Goal: Task Accomplishment & Management: Manage account settings

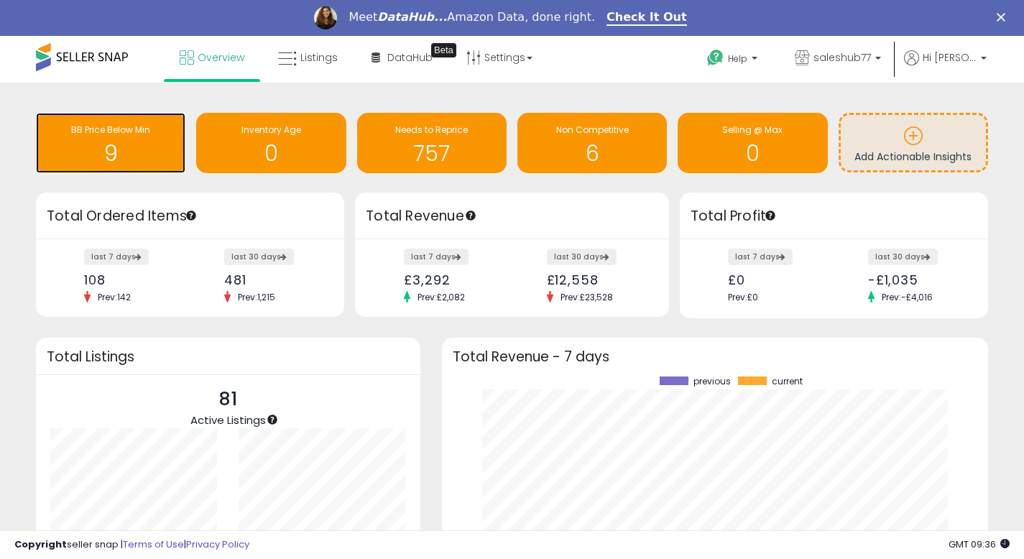
click at [108, 123] on div "BB Price Below Min 9" at bounding box center [110, 143] width 149 height 60
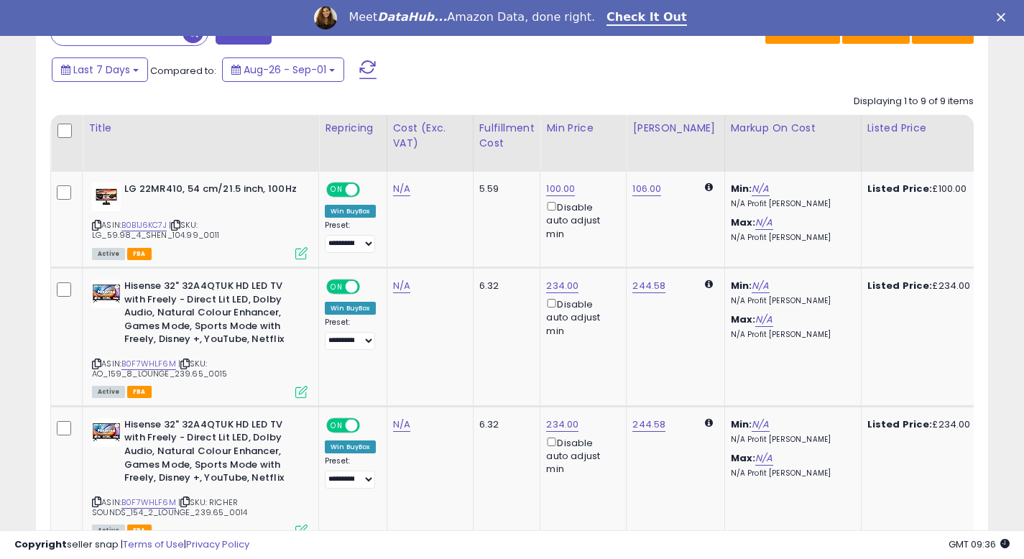
scroll to position [626, 0]
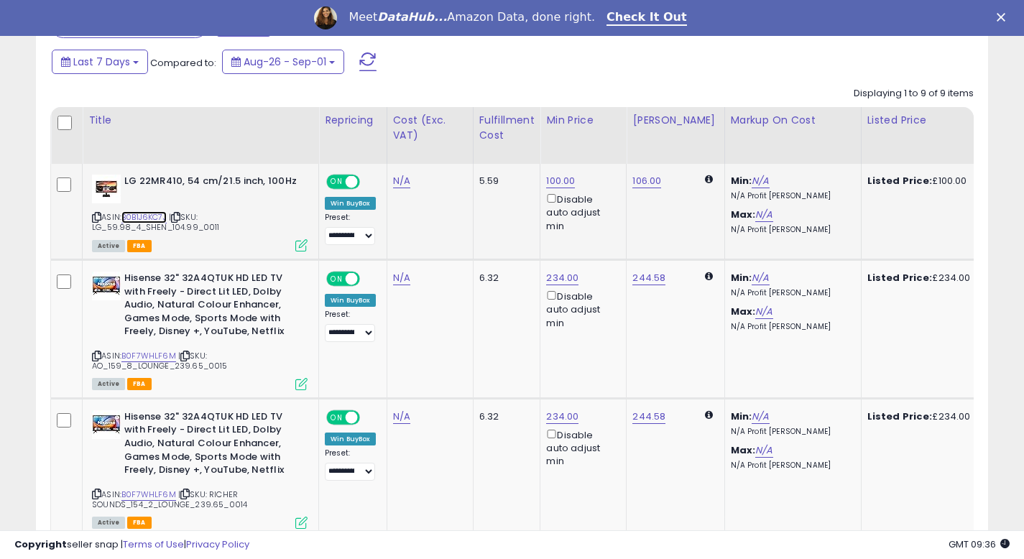
click at [163, 217] on link "B0B1J6KC7J" at bounding box center [143, 217] width 45 height 12
click at [147, 357] on link "B0F7WHLF6M" at bounding box center [148, 356] width 55 height 12
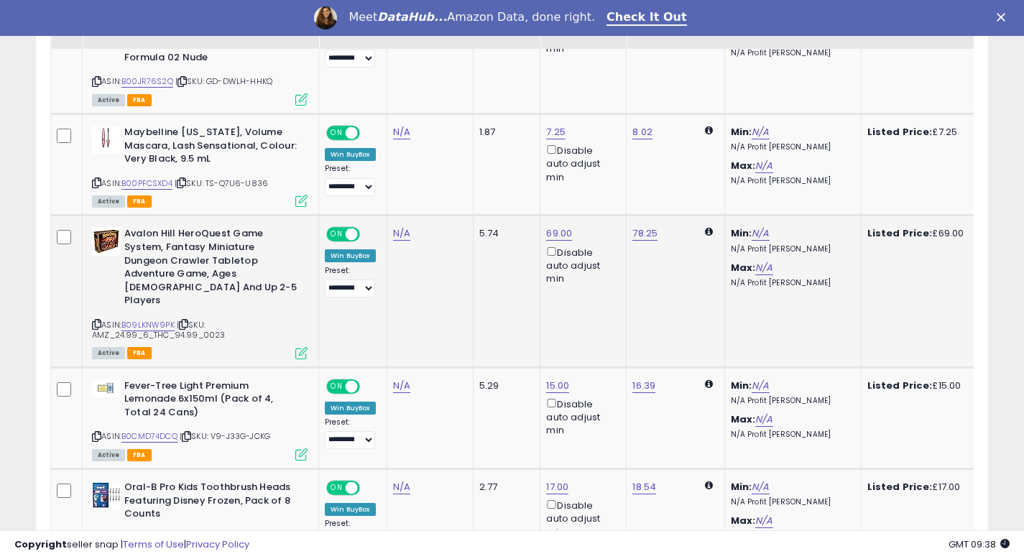
scroll to position [1186, 0]
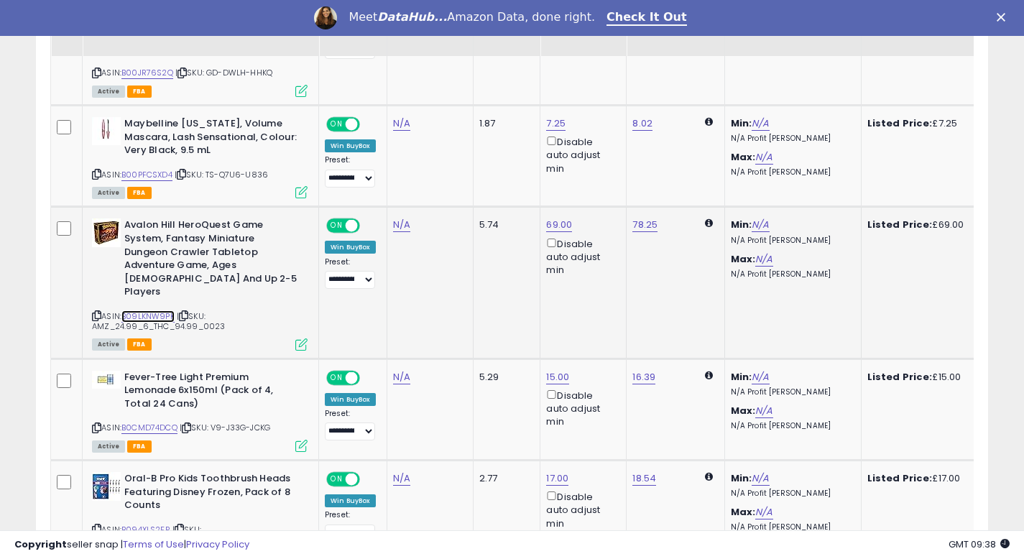
click at [139, 310] on link "B09LKNW9PK" at bounding box center [147, 316] width 53 height 12
click at [564, 218] on link "69.00" at bounding box center [559, 225] width 26 height 14
type input "**"
click button "submit" at bounding box center [603, 162] width 24 height 22
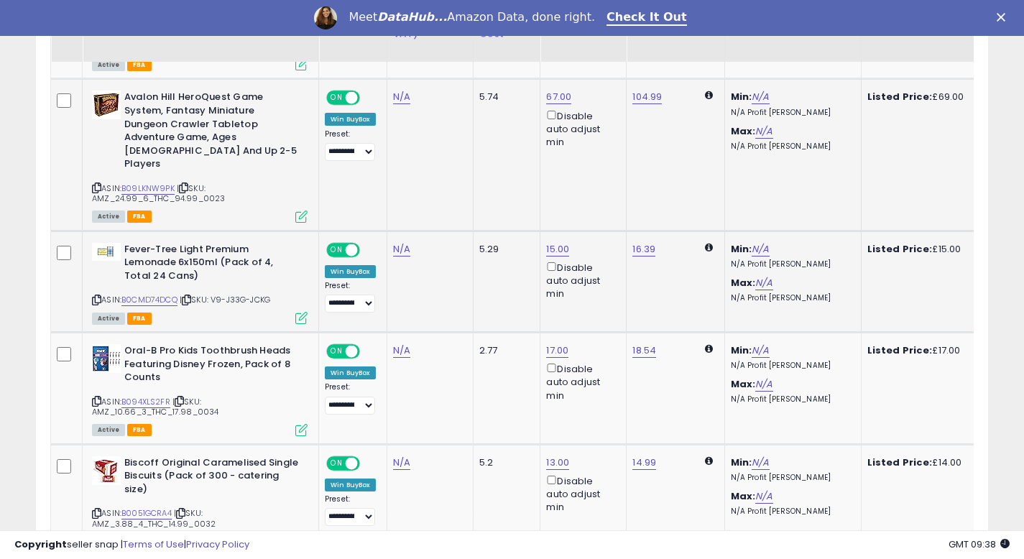
scroll to position [1320, 0]
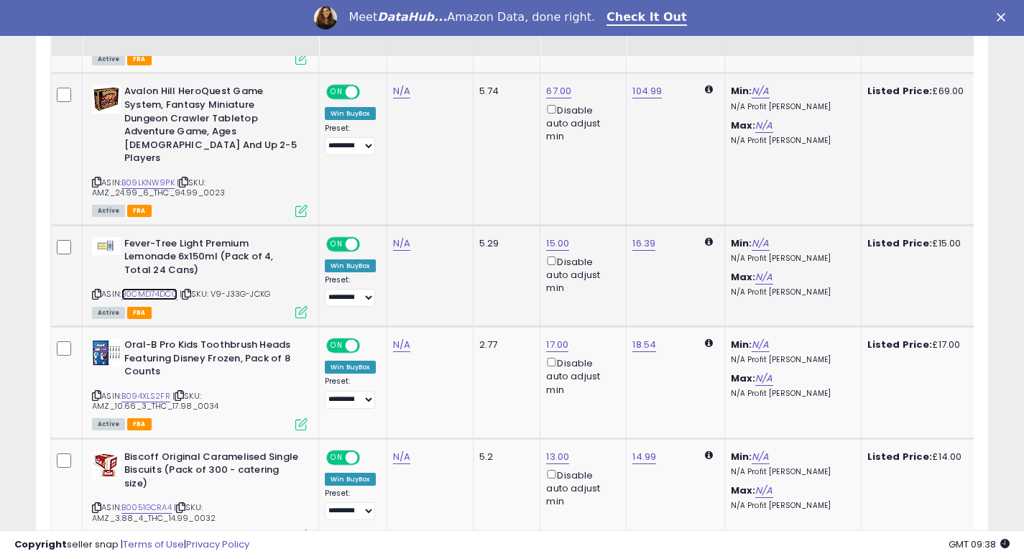
click at [159, 288] on link "B0CMD74DCQ" at bounding box center [149, 294] width 56 height 12
click at [551, 236] on link "15.00" at bounding box center [557, 243] width 23 height 14
drag, startPoint x: 537, startPoint y: 178, endPoint x: 437, endPoint y: 170, distance: 99.5
click at [437, 170] on tbody "**********" at bounding box center [875, 11] width 1648 height 1080
type input "**"
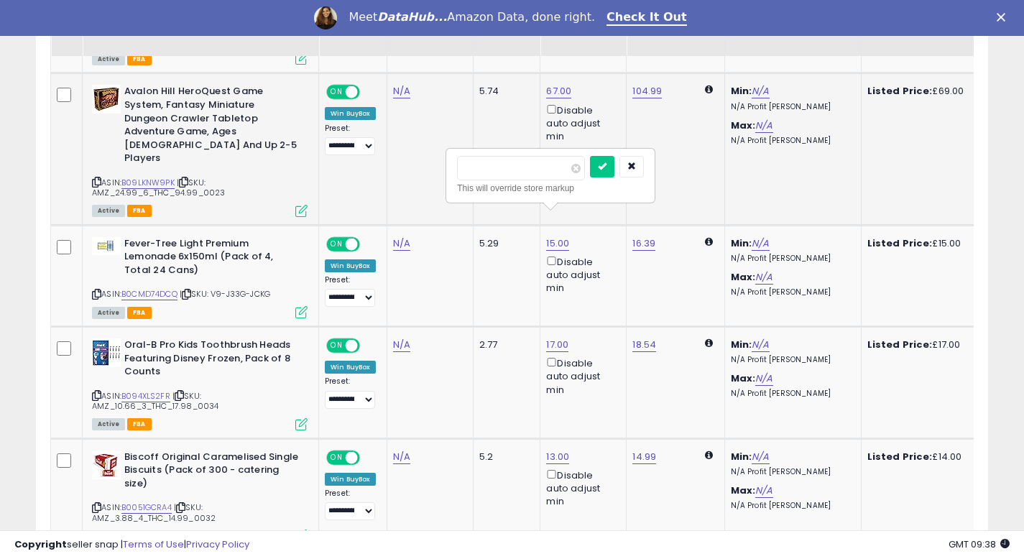
click button "submit" at bounding box center [602, 167] width 24 height 22
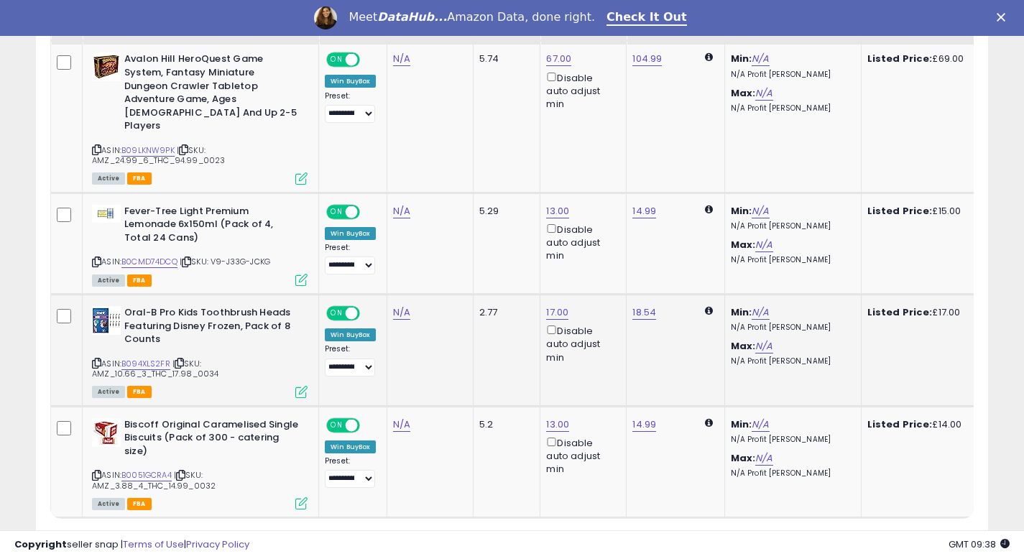
scroll to position [1386, 0]
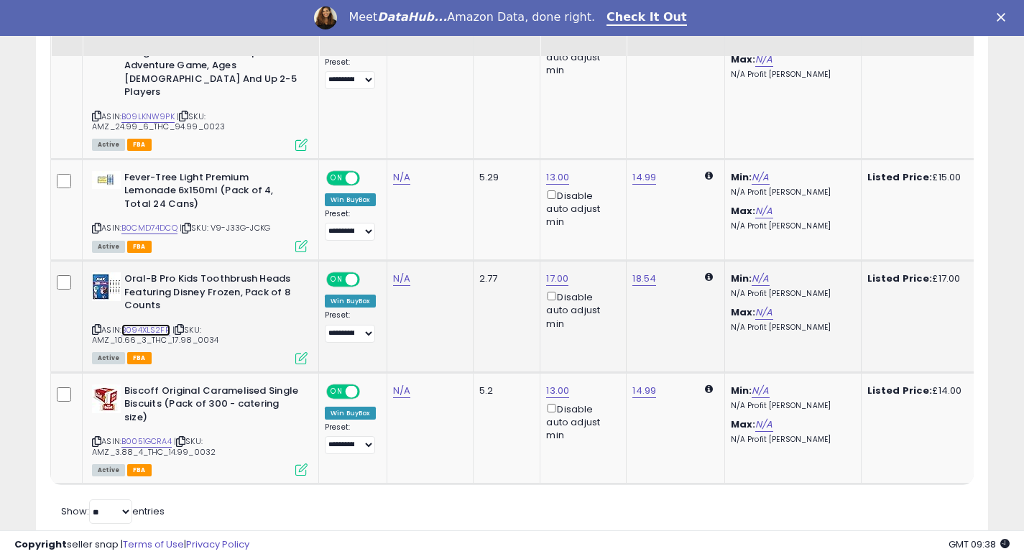
click at [157, 324] on link "B094XLS2FR" at bounding box center [145, 330] width 49 height 12
click at [156, 435] on span "| SKU: AMZ_3.88_4_THC_14.99_0032" at bounding box center [154, 446] width 124 height 22
click at [155, 435] on link "B0051GCRA4" at bounding box center [146, 441] width 50 height 12
click at [642, 261] on td "18.54" at bounding box center [675, 317] width 98 height 112
click at [551, 272] on link "17.00" at bounding box center [557, 279] width 22 height 14
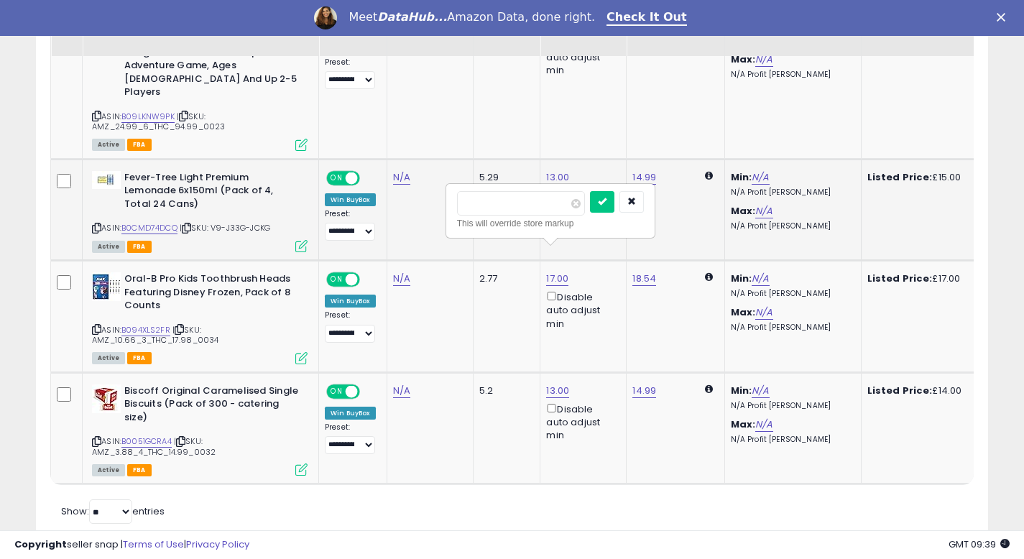
drag, startPoint x: 509, startPoint y: 208, endPoint x: 427, endPoint y: 203, distance: 82.8
type input "****"
click button "submit" at bounding box center [602, 202] width 24 height 22
click at [550, 384] on link "13.00" at bounding box center [557, 391] width 23 height 14
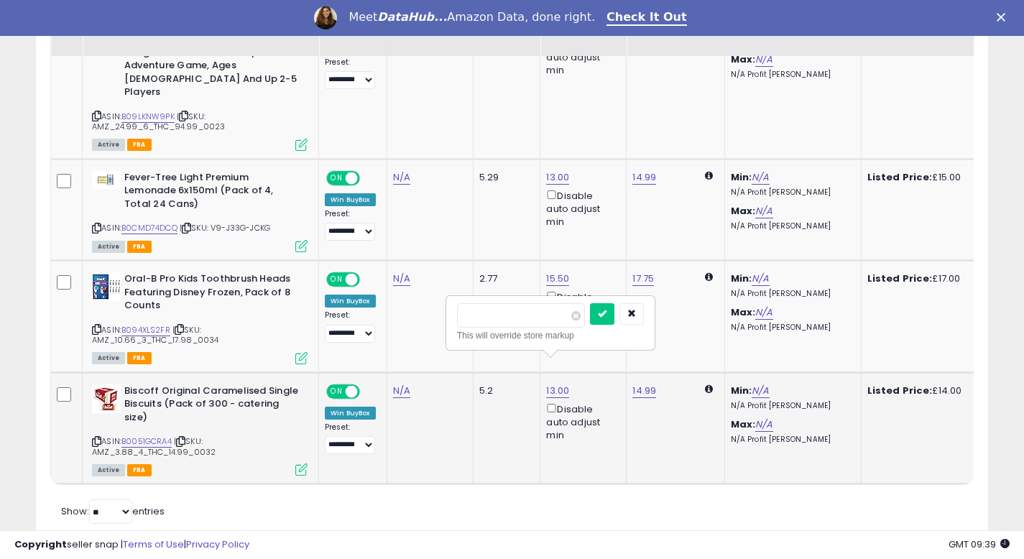
drag, startPoint x: 492, startPoint y: 318, endPoint x: 451, endPoint y: 318, distance: 40.9
click at [455, 318] on div "******* This will override store markup" at bounding box center [550, 323] width 207 height 52
type input "**"
click button "submit" at bounding box center [602, 314] width 24 height 22
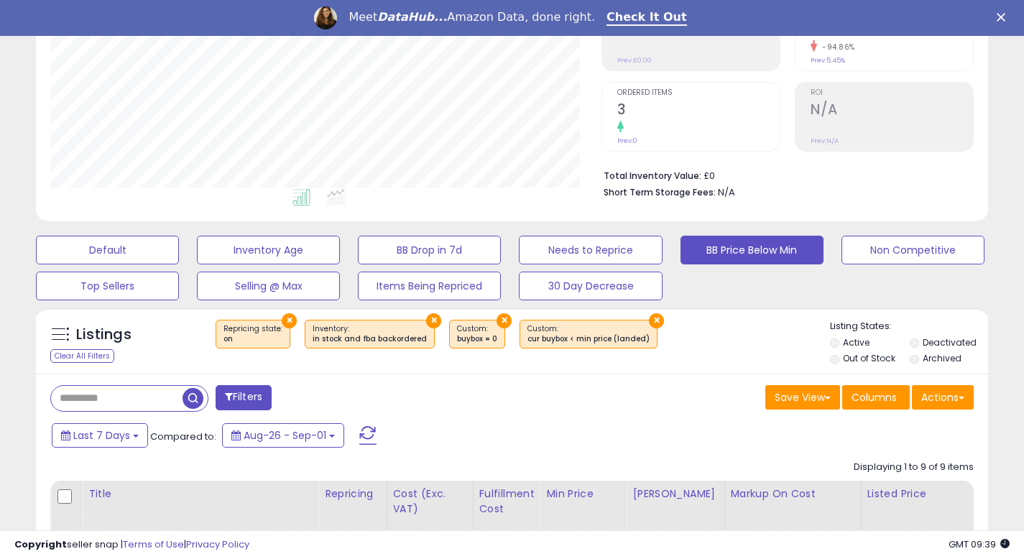
scroll to position [0, 0]
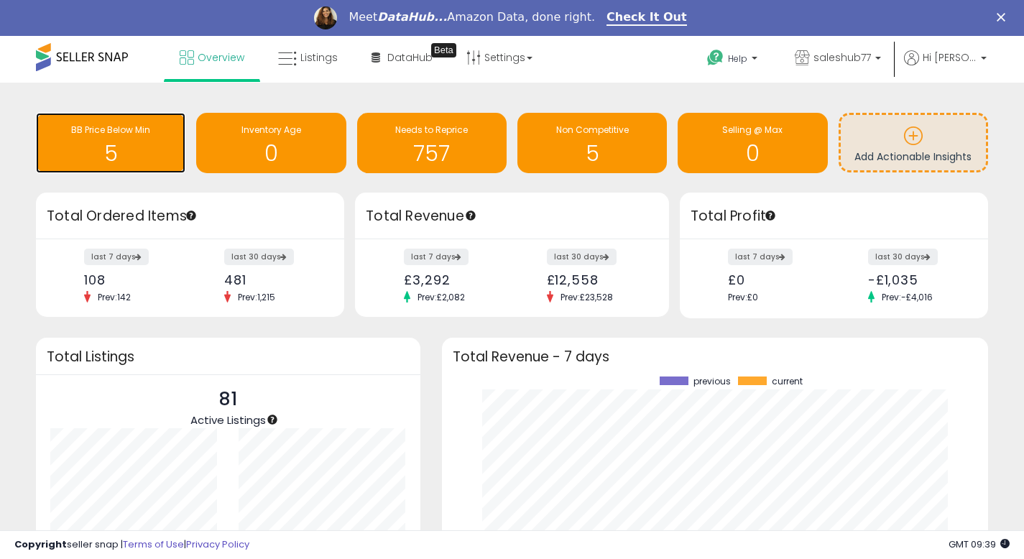
click at [108, 159] on h1 "5" at bounding box center [110, 154] width 135 height 24
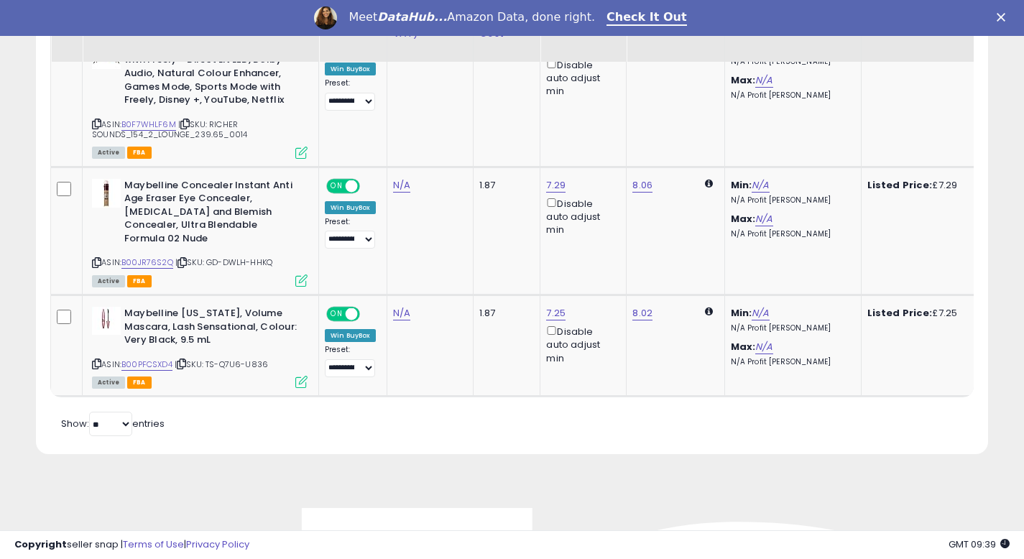
scroll to position [1002, 0]
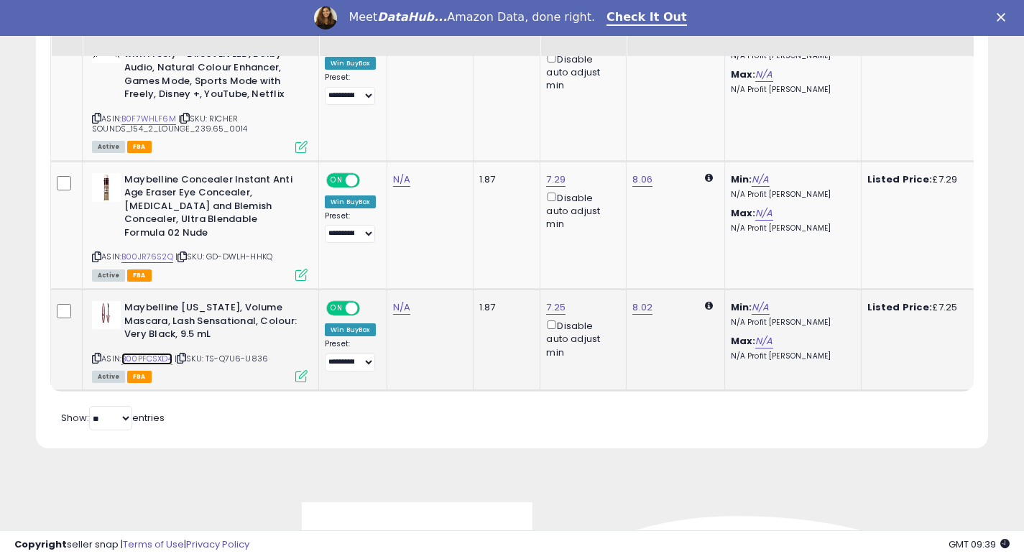
click at [150, 353] on link "B00PFCSXD4" at bounding box center [146, 359] width 51 height 12
click at [147, 251] on link "B00JR76S2Q" at bounding box center [147, 257] width 52 height 12
click at [553, 183] on link "7.29" at bounding box center [555, 179] width 19 height 14
drag, startPoint x: 500, startPoint y: 131, endPoint x: 414, endPoint y: 126, distance: 86.3
click at [414, 126] on tbody "**********" at bounding box center [875, 89] width 1648 height 603
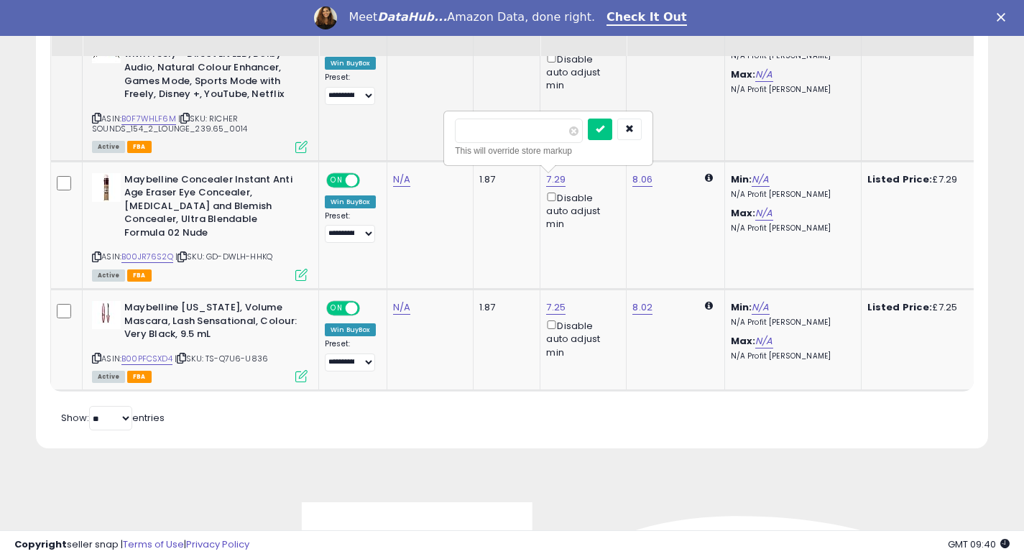
type input "****"
click button "submit" at bounding box center [600, 130] width 24 height 22
click at [664, 178] on icon at bounding box center [663, 179] width 9 height 9
